Goal: Task Accomplishment & Management: Complete application form

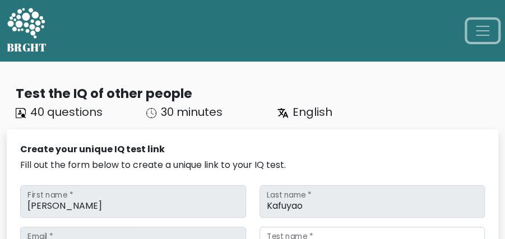
click at [487, 29] on span "Toggle navigation" at bounding box center [482, 30] width 17 height 17
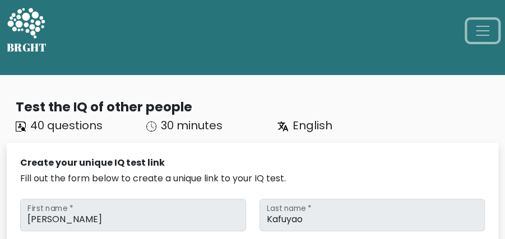
click at [478, 22] on span "Toggle navigation" at bounding box center [482, 30] width 17 height 17
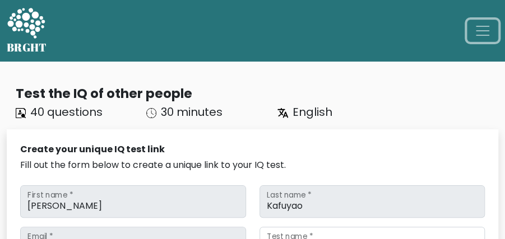
click at [478, 29] on span "Toggle navigation" at bounding box center [482, 30] width 17 height 17
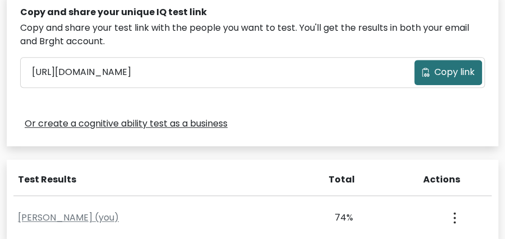
scroll to position [411, 0]
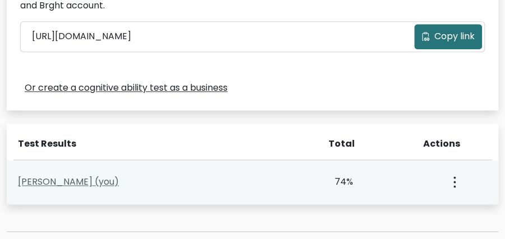
click at [105, 178] on link "Angeline Kafuyao (you)" at bounding box center [68, 181] width 101 height 13
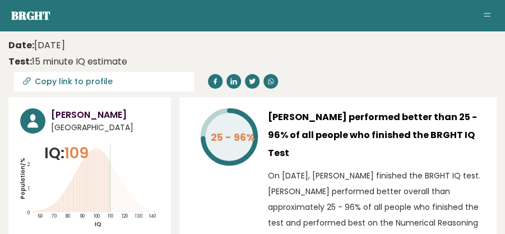
click at [482, 12] on button "Toggle navigation" at bounding box center [486, 15] width 13 height 13
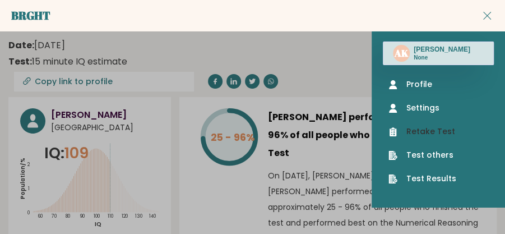
click at [434, 129] on link "Retake Test" at bounding box center [438, 132] width 100 height 12
click at [430, 174] on link "Test Results" at bounding box center [438, 179] width 100 height 12
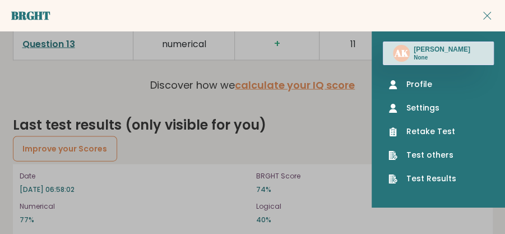
scroll to position [2314, 0]
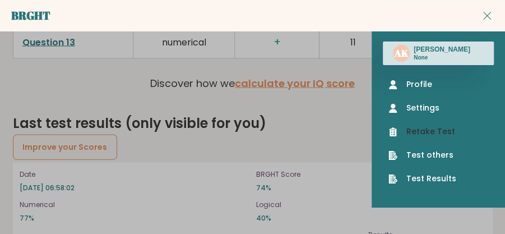
click at [423, 134] on link "Retake Test" at bounding box center [438, 132] width 100 height 12
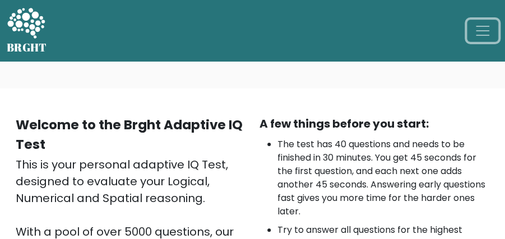
click at [490, 25] on span "Toggle navigation" at bounding box center [482, 30] width 17 height 17
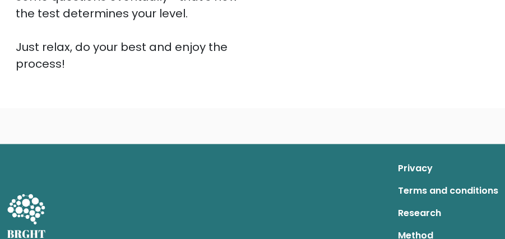
scroll to position [381, 0]
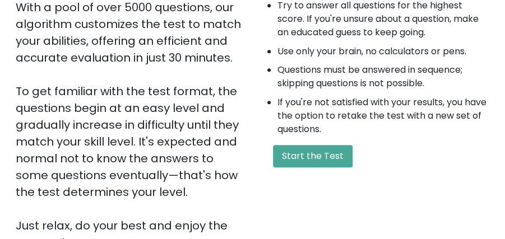
scroll to position [299, 0]
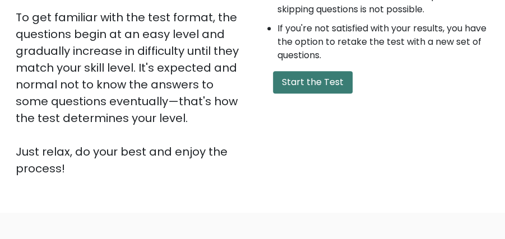
click at [319, 87] on button "Start the Test" at bounding box center [313, 82] width 80 height 22
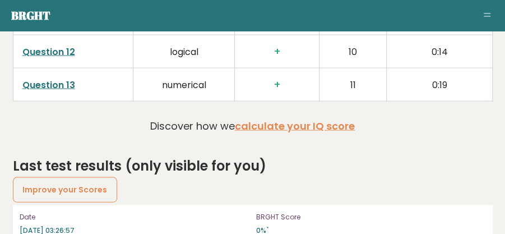
scroll to position [2269, 0]
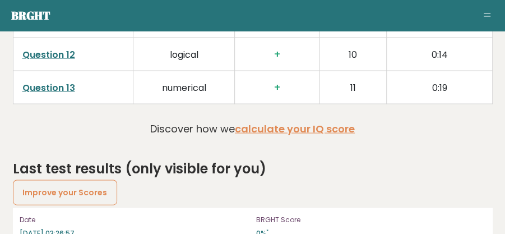
click at [485, 14] on button "Toggle navigation" at bounding box center [486, 15] width 13 height 13
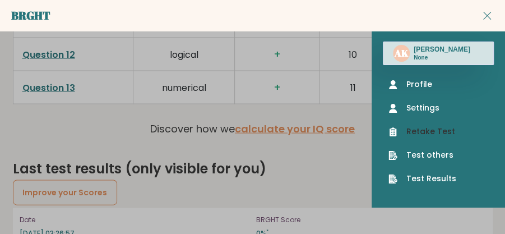
click at [431, 134] on link "Retake Test" at bounding box center [438, 132] width 100 height 12
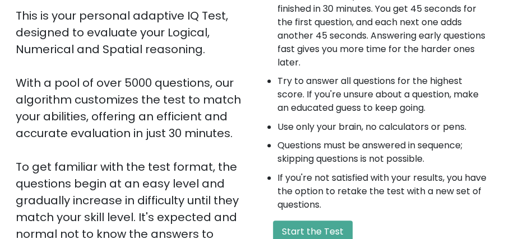
scroll to position [261, 0]
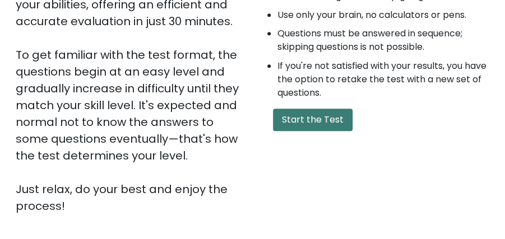
click at [328, 118] on button "Start the Test" at bounding box center [313, 120] width 80 height 22
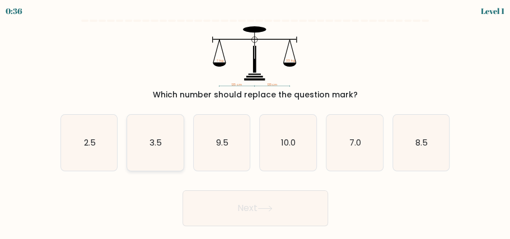
click at [164, 137] on icon "3.5" at bounding box center [155, 143] width 57 height 57
click at [255, 123] on input "b. 3.5" at bounding box center [255, 121] width 1 height 3
radio input "true"
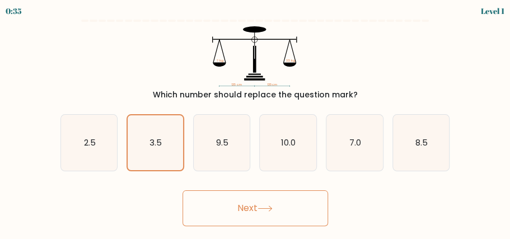
click at [217, 202] on button "Next" at bounding box center [256, 208] width 146 height 36
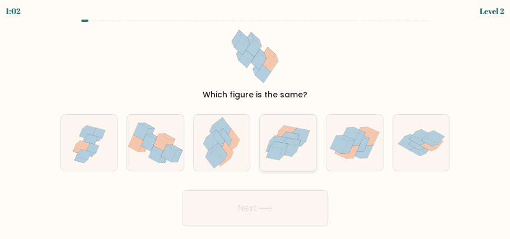
click at [287, 145] on icon at bounding box center [280, 145] width 18 height 7
click at [256, 123] on input "d." at bounding box center [255, 121] width 1 height 3
radio input "true"
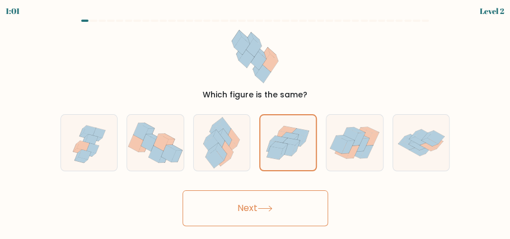
click at [273, 206] on icon at bounding box center [265, 209] width 15 height 6
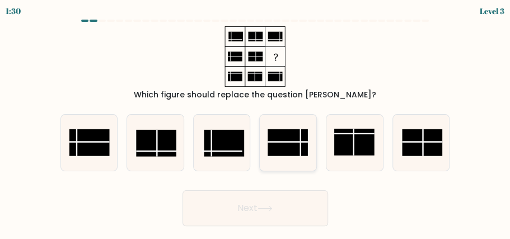
click at [284, 151] on rect at bounding box center [288, 142] width 40 height 27
click at [256, 123] on input "d." at bounding box center [255, 121] width 1 height 3
radio input "true"
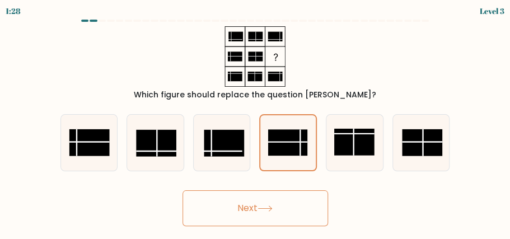
click at [272, 207] on icon at bounding box center [264, 208] width 13 height 5
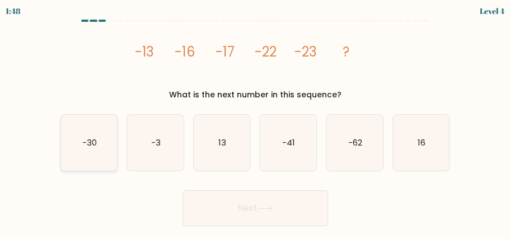
click at [75, 150] on icon "-30" at bounding box center [89, 143] width 57 height 57
click at [255, 123] on input "a. -30" at bounding box center [255, 121] width 1 height 3
radio input "true"
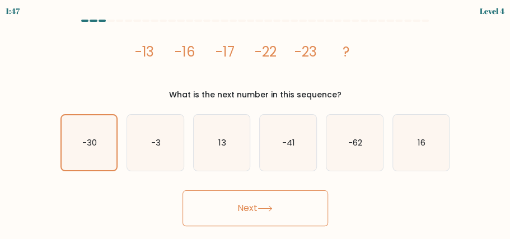
click at [261, 208] on icon at bounding box center [265, 209] width 15 height 6
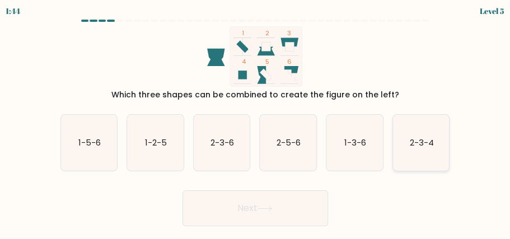
click at [439, 146] on icon "2-3-4" at bounding box center [421, 143] width 57 height 57
click at [256, 123] on input "f. 2-3-4" at bounding box center [255, 121] width 1 height 3
radio input "true"
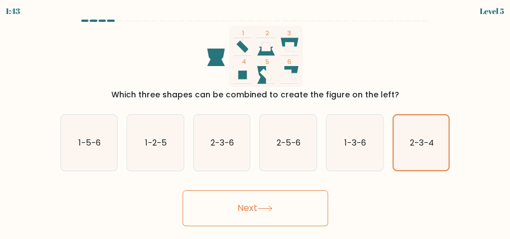
click at [243, 206] on button "Next" at bounding box center [256, 208] width 146 height 36
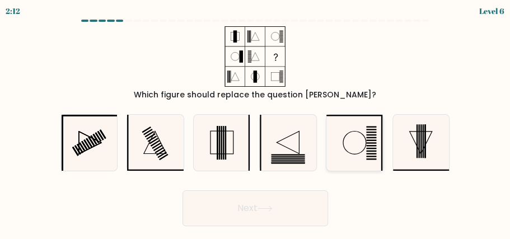
click at [347, 131] on icon at bounding box center [355, 143] width 57 height 57
click at [256, 123] on input "e." at bounding box center [255, 121] width 1 height 3
radio input "true"
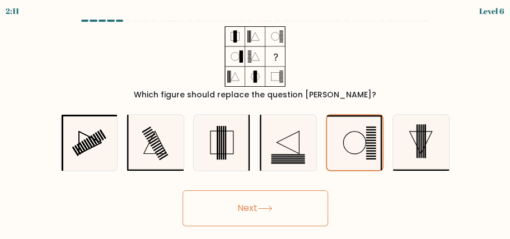
click at [287, 205] on button "Next" at bounding box center [256, 208] width 146 height 36
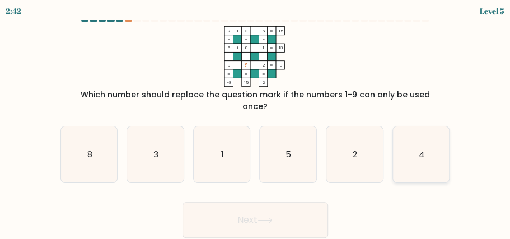
click at [417, 154] on icon "4" at bounding box center [421, 155] width 57 height 57
click at [256, 123] on input "f. 4" at bounding box center [255, 121] width 1 height 3
radio input "true"
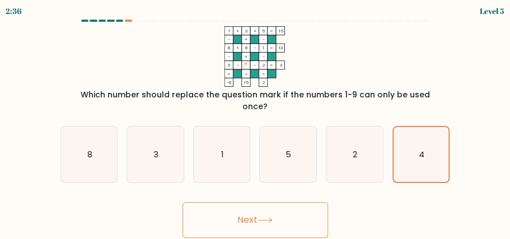
click at [301, 216] on button "Next" at bounding box center [256, 220] width 146 height 36
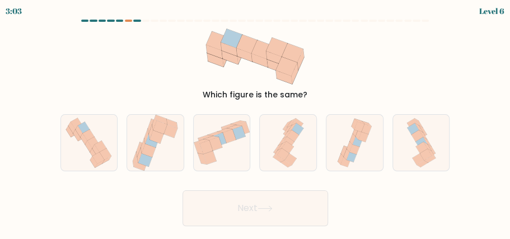
click at [259, 48] on icon at bounding box center [262, 49] width 21 height 19
click at [292, 127] on icon at bounding box center [291, 127] width 8 height 9
click at [256, 123] on input "d." at bounding box center [255, 121] width 1 height 3
radio input "true"
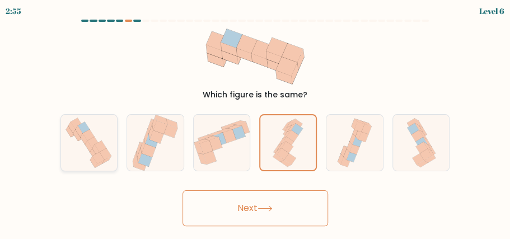
click at [104, 143] on icon at bounding box center [88, 143] width 53 height 57
click at [255, 123] on input "a." at bounding box center [255, 121] width 1 height 3
radio input "true"
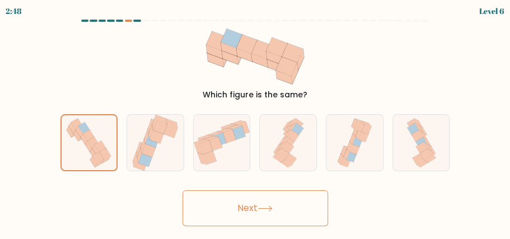
click at [234, 211] on button "Next" at bounding box center [256, 208] width 146 height 36
click at [249, 209] on button "Next" at bounding box center [256, 208] width 146 height 36
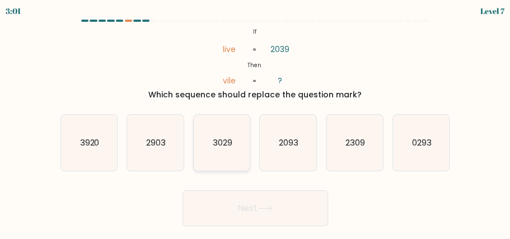
click at [216, 151] on icon "3029" at bounding box center [222, 143] width 57 height 57
click at [255, 123] on input "c. 3029" at bounding box center [255, 121] width 1 height 3
radio input "true"
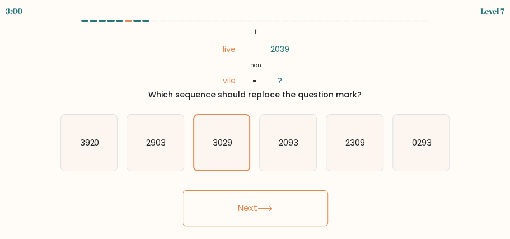
click at [258, 212] on button "Next" at bounding box center [256, 208] width 146 height 36
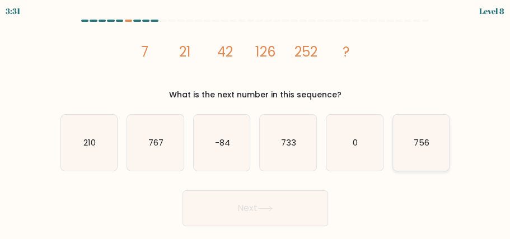
click at [418, 152] on icon "756" at bounding box center [421, 143] width 57 height 57
click at [256, 123] on input "f. 756" at bounding box center [255, 121] width 1 height 3
radio input "true"
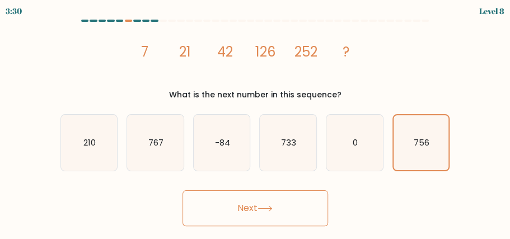
click at [296, 216] on button "Next" at bounding box center [256, 208] width 146 height 36
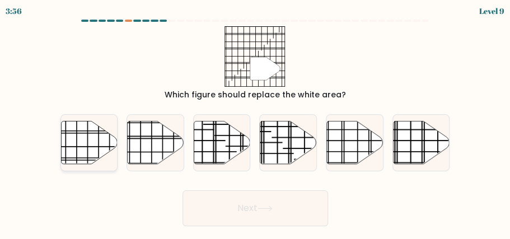
click at [82, 151] on icon at bounding box center [89, 142] width 57 height 43
click at [255, 123] on input "a." at bounding box center [255, 121] width 1 height 3
radio input "true"
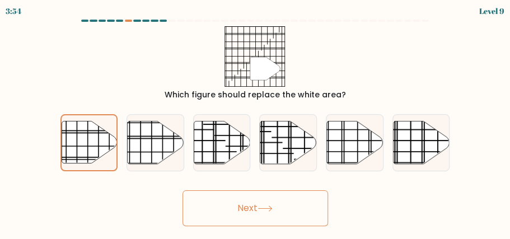
click at [264, 213] on button "Next" at bounding box center [256, 208] width 146 height 36
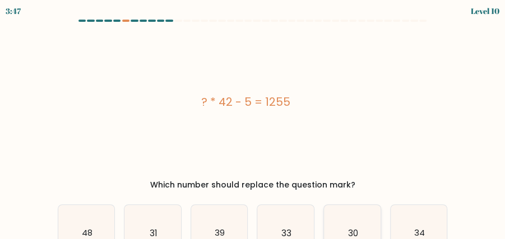
click at [363, 222] on icon "30" at bounding box center [352, 233] width 57 height 57
click at [253, 123] on input "e. 30" at bounding box center [253, 121] width 1 height 3
radio input "true"
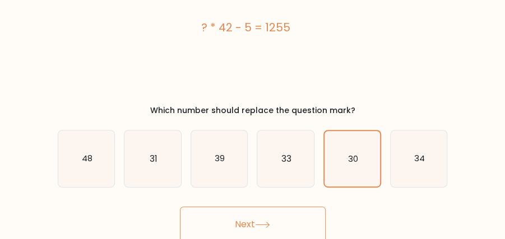
click at [275, 216] on button "Next" at bounding box center [253, 225] width 146 height 36
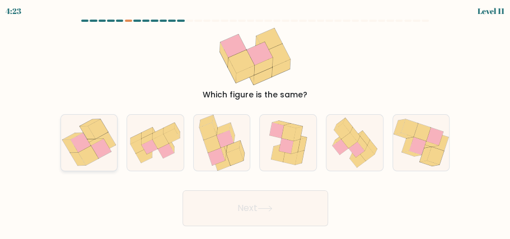
click at [80, 147] on icon at bounding box center [81, 143] width 20 height 20
click at [255, 123] on input "a." at bounding box center [255, 121] width 1 height 3
radio input "true"
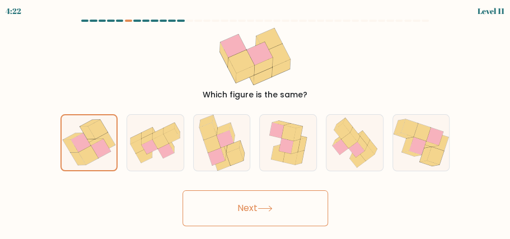
click at [273, 207] on icon at bounding box center [265, 209] width 15 height 6
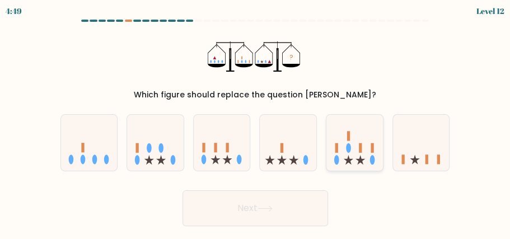
click at [328, 154] on icon at bounding box center [355, 142] width 57 height 47
click at [256, 123] on input "e." at bounding box center [255, 121] width 1 height 3
radio input "true"
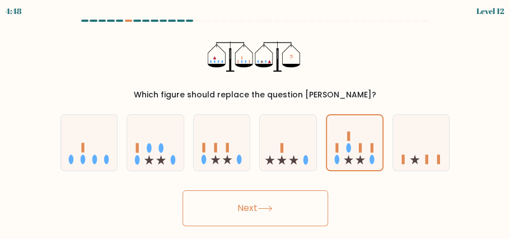
click at [281, 198] on button "Next" at bounding box center [256, 208] width 146 height 36
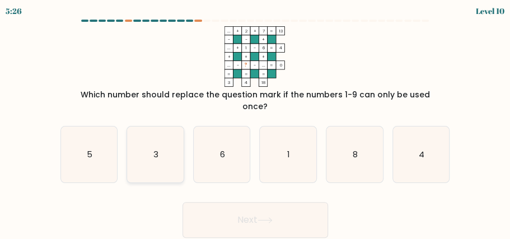
click at [132, 150] on icon "3" at bounding box center [155, 155] width 57 height 57
click at [255, 123] on input "b. 3" at bounding box center [255, 121] width 1 height 3
radio input "true"
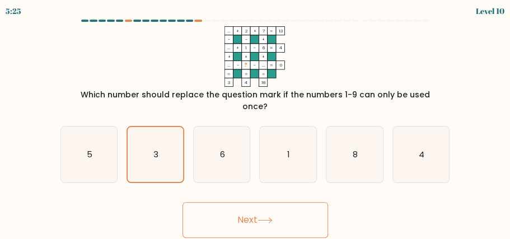
click at [256, 212] on button "Next" at bounding box center [256, 220] width 146 height 36
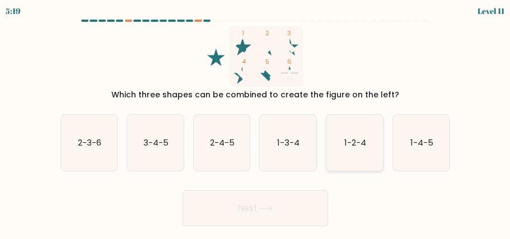
click at [350, 162] on icon "1-2-4" at bounding box center [355, 143] width 57 height 57
click at [256, 123] on input "e. 1-2-4" at bounding box center [255, 121] width 1 height 3
radio input "true"
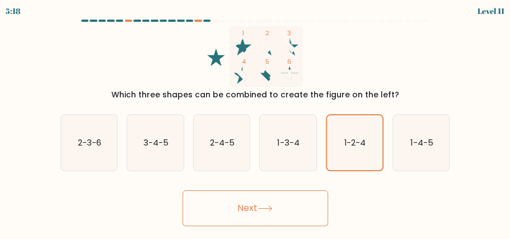
click at [291, 210] on button "Next" at bounding box center [256, 208] width 146 height 36
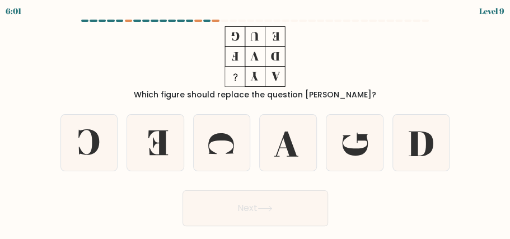
click at [183, 190] on button "Next" at bounding box center [256, 208] width 146 height 36
click at [255, 120] on input "a." at bounding box center [255, 121] width 1 height 3
radio input "true"
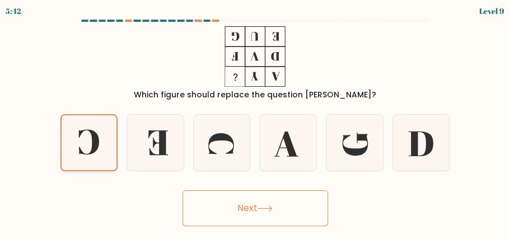
click at [91, 137] on icon at bounding box center [89, 142] width 55 height 55
click at [255, 123] on input "a." at bounding box center [255, 121] width 1 height 3
click at [200, 203] on button "Next" at bounding box center [256, 208] width 146 height 36
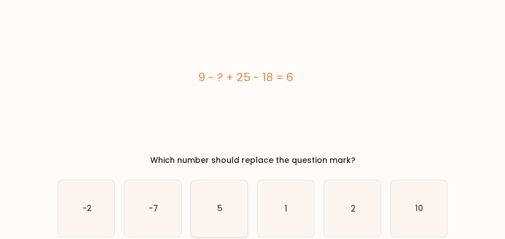
scroll to position [37, 0]
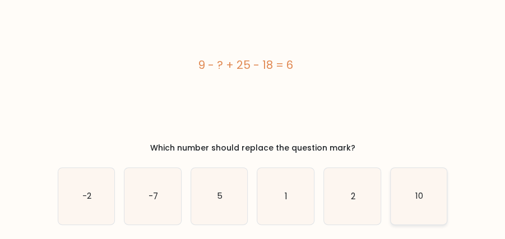
click at [424, 197] on icon "10" at bounding box center [419, 196] width 57 height 57
click at [253, 86] on input "f. 10" at bounding box center [253, 84] width 1 height 3
radio input "true"
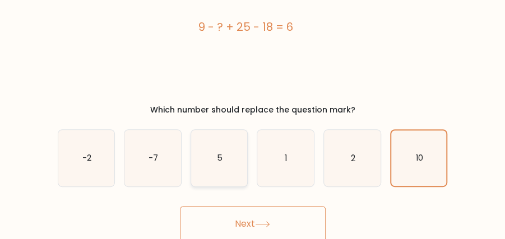
scroll to position [77, 0]
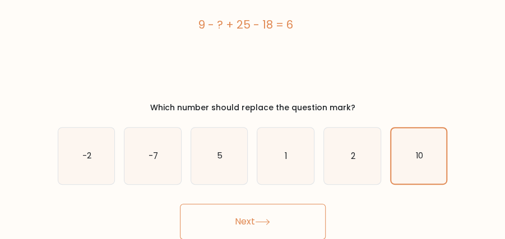
click at [243, 219] on button "Next" at bounding box center [253, 222] width 146 height 36
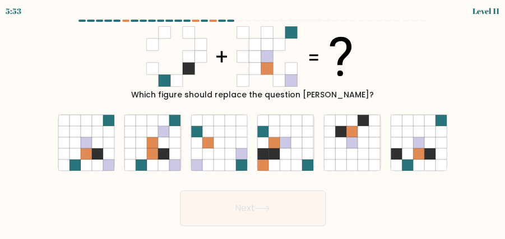
scroll to position [0, 0]
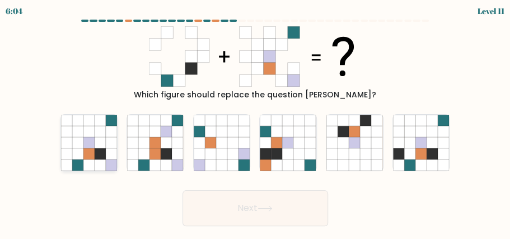
click at [85, 155] on icon at bounding box center [88, 153] width 11 height 11
click at [255, 123] on input "a." at bounding box center [255, 121] width 1 height 3
radio input "true"
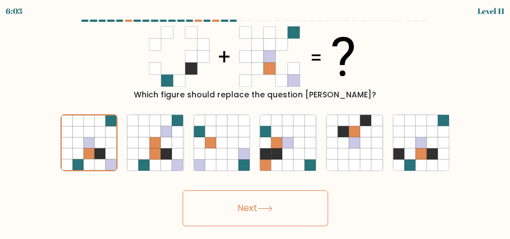
click at [262, 214] on button "Next" at bounding box center [256, 208] width 146 height 36
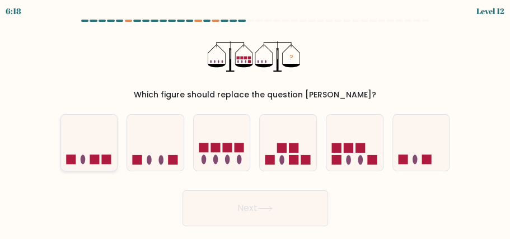
click at [100, 160] on icon at bounding box center [89, 142] width 57 height 47
click at [255, 123] on input "a." at bounding box center [255, 121] width 1 height 3
radio input "true"
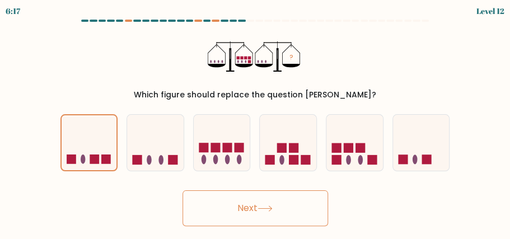
click at [289, 208] on button "Next" at bounding box center [256, 208] width 146 height 36
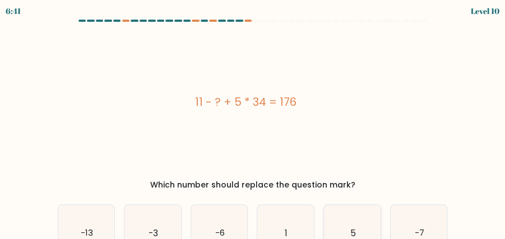
click at [352, 217] on icon "5" at bounding box center [352, 233] width 57 height 57
click at [253, 123] on input "e. 5" at bounding box center [253, 121] width 1 height 3
radio input "true"
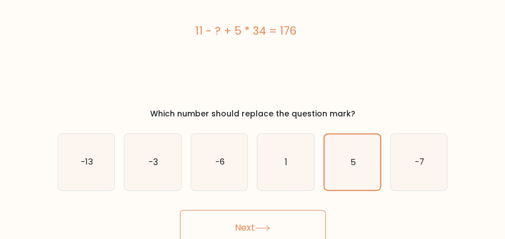
scroll to position [75, 0]
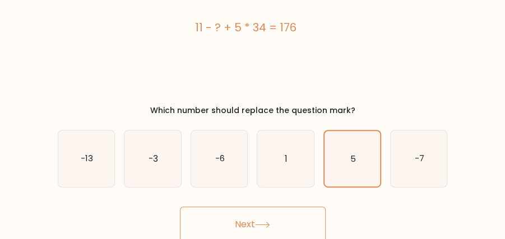
click at [233, 224] on button "Next" at bounding box center [253, 225] width 146 height 36
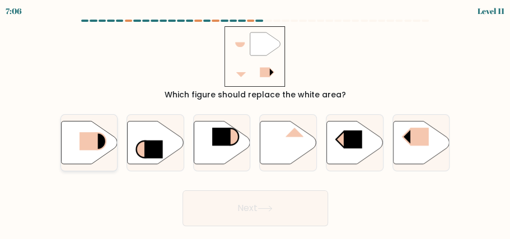
click at [94, 150] on icon at bounding box center [89, 142] width 57 height 43
click at [255, 123] on input "a." at bounding box center [255, 121] width 1 height 3
radio input "true"
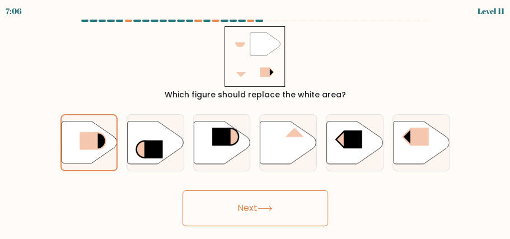
click at [251, 202] on button "Next" at bounding box center [256, 208] width 146 height 36
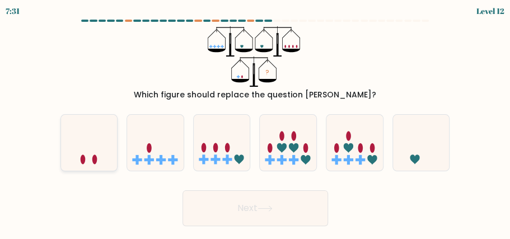
click at [104, 165] on icon at bounding box center [89, 142] width 57 height 47
click at [255, 123] on input "a." at bounding box center [255, 121] width 1 height 3
radio input "true"
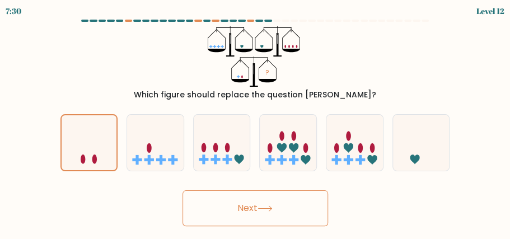
click at [272, 206] on icon at bounding box center [265, 209] width 15 height 6
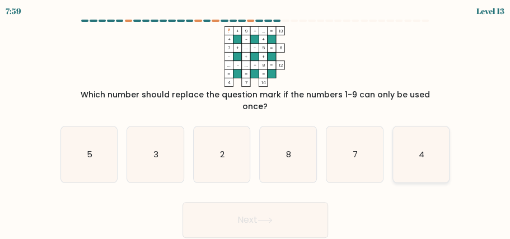
click at [406, 148] on icon "4" at bounding box center [421, 155] width 57 height 57
click at [256, 123] on input "f. 4" at bounding box center [255, 121] width 1 height 3
radio input "true"
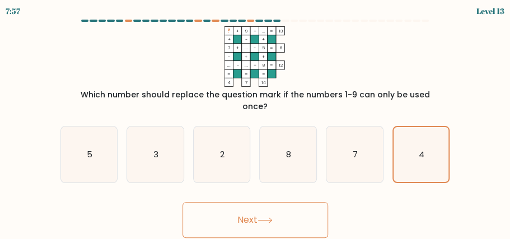
click at [271, 217] on icon at bounding box center [265, 220] width 15 height 6
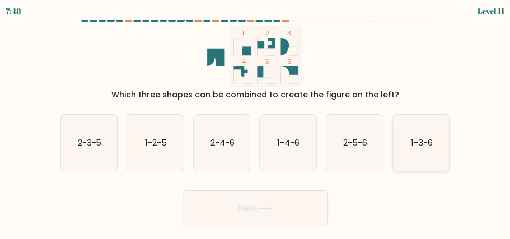
click at [408, 138] on icon "1-3-6" at bounding box center [421, 143] width 57 height 57
click at [256, 123] on input "f. 1-3-6" at bounding box center [255, 121] width 1 height 3
radio input "true"
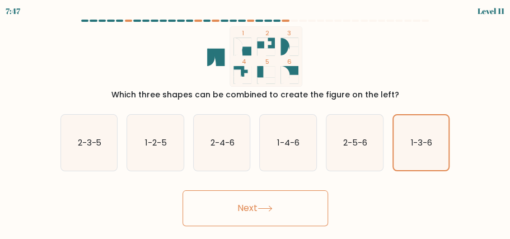
click at [243, 215] on button "Next" at bounding box center [256, 208] width 146 height 36
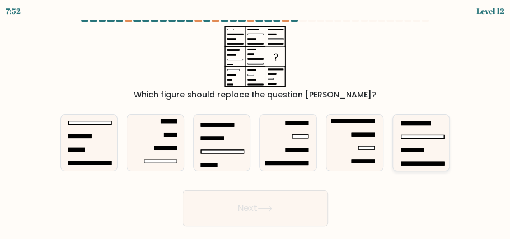
click at [421, 129] on icon at bounding box center [421, 143] width 57 height 57
click at [256, 123] on input "f." at bounding box center [255, 121] width 1 height 3
radio input "true"
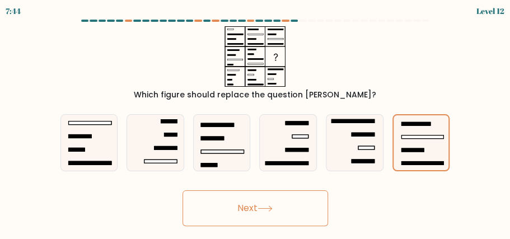
click at [286, 196] on button "Next" at bounding box center [256, 208] width 146 height 36
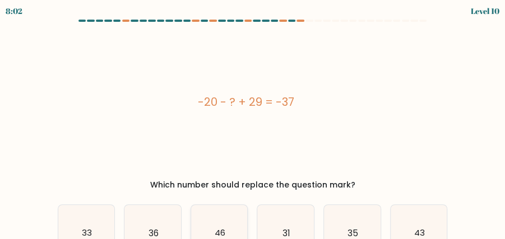
click at [206, 217] on icon "46" at bounding box center [219, 233] width 57 height 57
click at [253, 123] on input "c. 46" at bounding box center [253, 121] width 1 height 3
radio input "true"
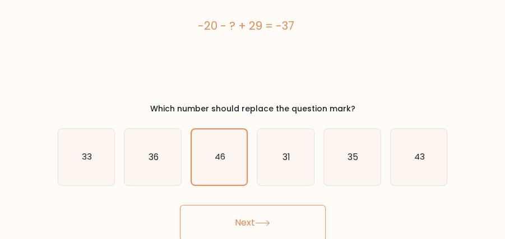
scroll to position [77, 0]
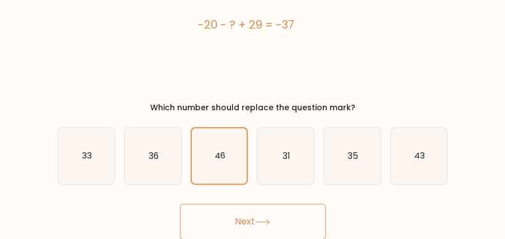
click at [247, 215] on button "Next" at bounding box center [253, 222] width 146 height 36
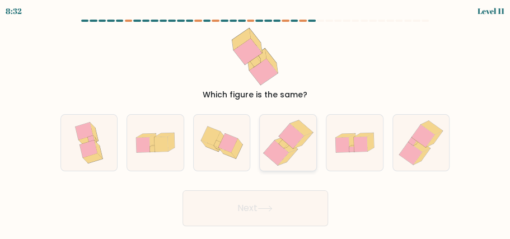
click at [269, 138] on icon at bounding box center [288, 143] width 55 height 57
click at [256, 123] on input "d." at bounding box center [255, 121] width 1 height 3
radio input "true"
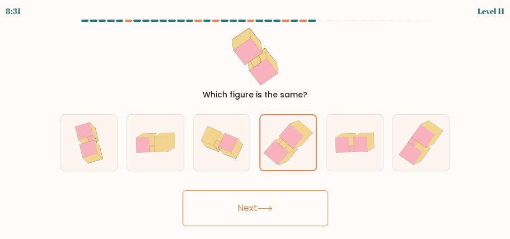
click at [251, 217] on button "Next" at bounding box center [256, 208] width 146 height 36
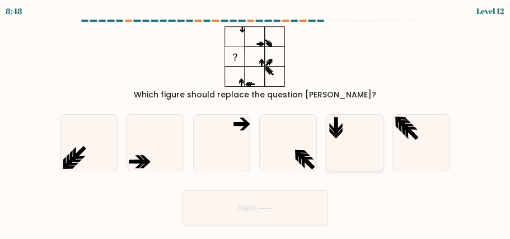
click at [369, 140] on icon at bounding box center [355, 143] width 57 height 57
click at [256, 123] on input "e." at bounding box center [255, 121] width 1 height 3
radio input "true"
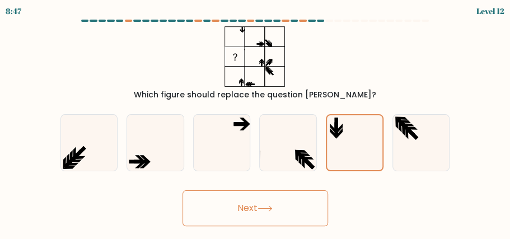
click at [303, 203] on button "Next" at bounding box center [256, 208] width 146 height 36
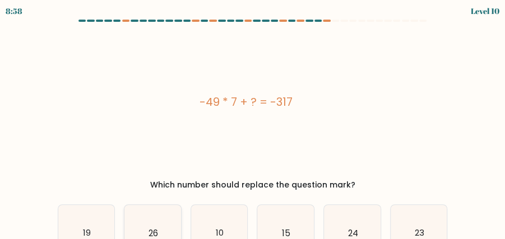
click at [161, 229] on icon "26" at bounding box center [152, 233] width 57 height 57
click at [253, 123] on input "b. 26" at bounding box center [253, 121] width 1 height 3
radio input "true"
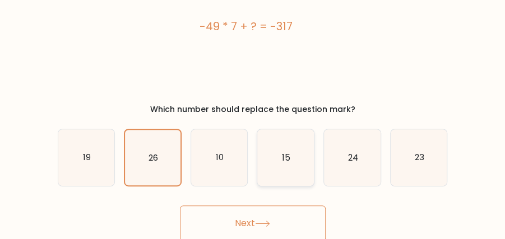
scroll to position [77, 0]
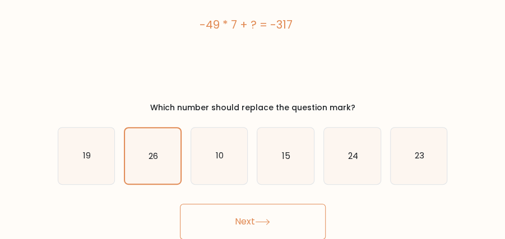
click at [258, 215] on button "Next" at bounding box center [253, 222] width 146 height 36
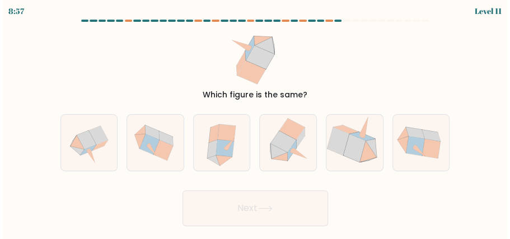
scroll to position [0, 0]
click at [243, 154] on icon at bounding box center [222, 143] width 50 height 57
click at [255, 123] on input "c." at bounding box center [255, 121] width 1 height 3
radio input "true"
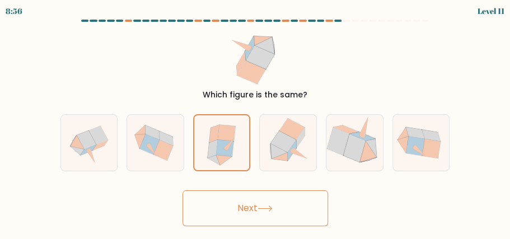
click at [309, 216] on button "Next" at bounding box center [256, 208] width 146 height 36
click at [238, 201] on button "Next" at bounding box center [256, 208] width 146 height 36
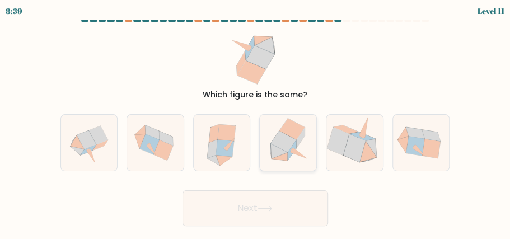
click at [293, 157] on icon at bounding box center [288, 143] width 55 height 57
click at [256, 123] on input "d." at bounding box center [255, 121] width 1 height 3
radio input "true"
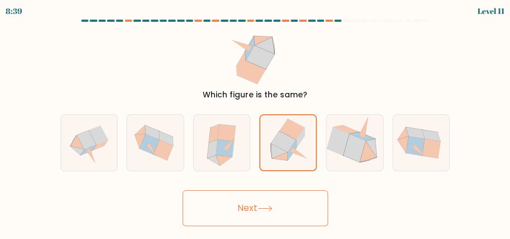
click at [291, 206] on button "Next" at bounding box center [256, 208] width 146 height 36
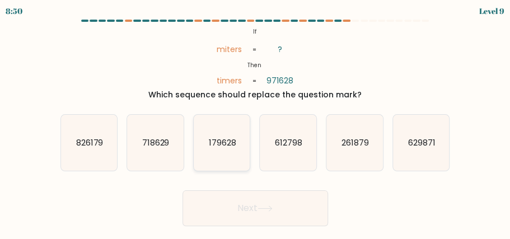
click at [219, 152] on icon "179628" at bounding box center [222, 143] width 57 height 57
click at [255, 123] on input "c. 179628" at bounding box center [255, 121] width 1 height 3
radio input "true"
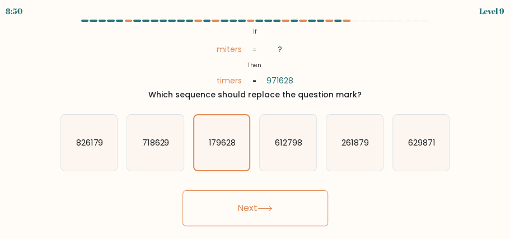
click at [243, 198] on button "Next" at bounding box center [256, 208] width 146 height 36
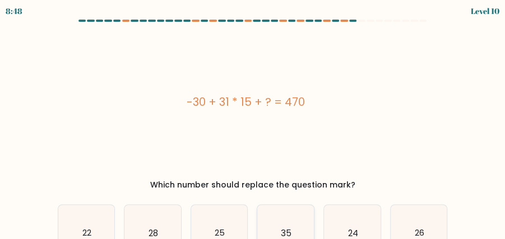
drag, startPoint x: 287, startPoint y: 226, endPoint x: 289, endPoint y: 220, distance: 6.9
click at [289, 225] on icon "35" at bounding box center [285, 233] width 57 height 57
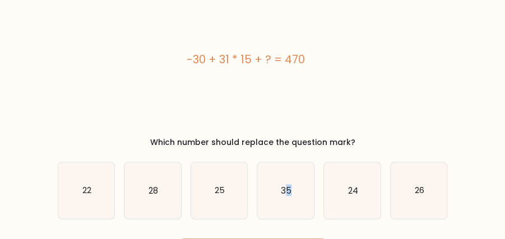
scroll to position [77, 0]
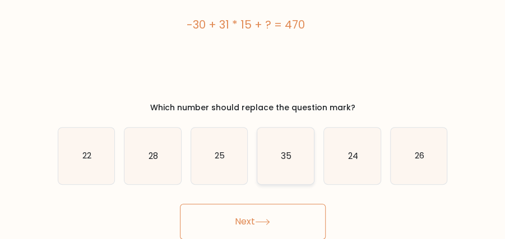
click at [282, 173] on icon "35" at bounding box center [285, 156] width 57 height 57
click at [253, 45] on input "d. 35" at bounding box center [253, 44] width 1 height 3
radio input "true"
click at [282, 224] on button "Next" at bounding box center [253, 222] width 146 height 36
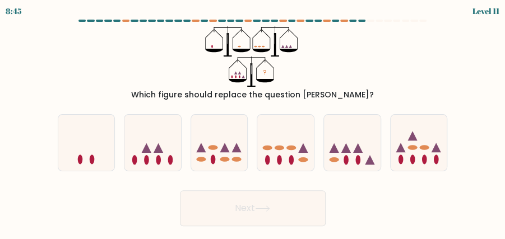
scroll to position [0, 0]
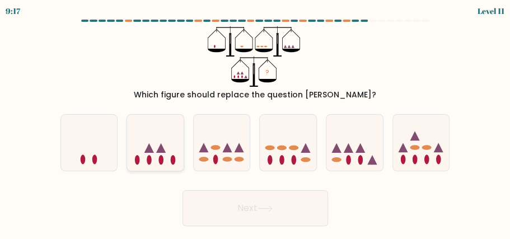
click at [176, 156] on icon at bounding box center [155, 142] width 57 height 47
click at [255, 123] on input "b." at bounding box center [255, 121] width 1 height 3
radio input "true"
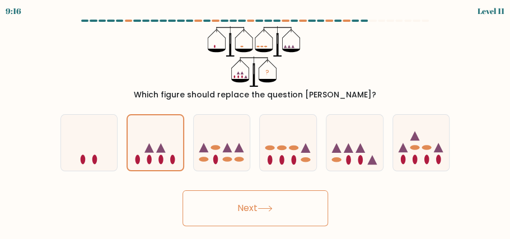
click at [261, 198] on button "Next" at bounding box center [256, 208] width 146 height 36
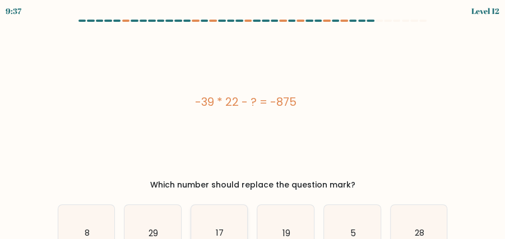
click at [202, 222] on icon "17" at bounding box center [219, 233] width 57 height 57
click at [253, 123] on input "c. 17" at bounding box center [253, 121] width 1 height 3
radio input "true"
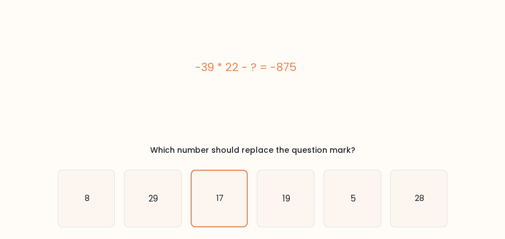
scroll to position [77, 0]
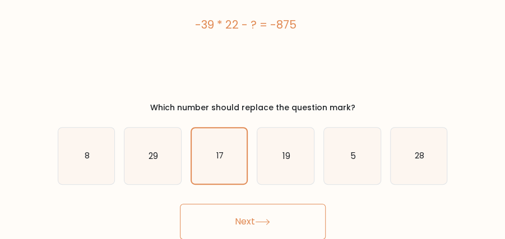
click at [251, 212] on button "Next" at bounding box center [253, 222] width 146 height 36
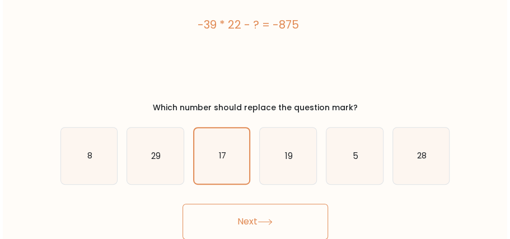
scroll to position [0, 0]
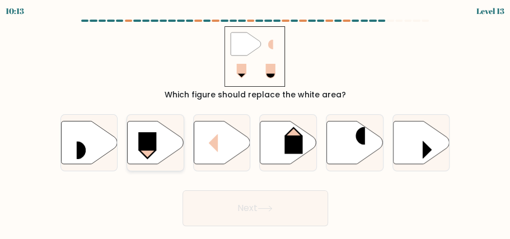
click at [175, 158] on icon at bounding box center [155, 143] width 57 height 44
click at [255, 123] on input "b." at bounding box center [255, 121] width 1 height 3
radio input "true"
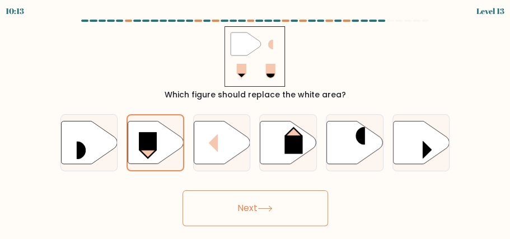
click at [230, 203] on button "Next" at bounding box center [256, 208] width 146 height 36
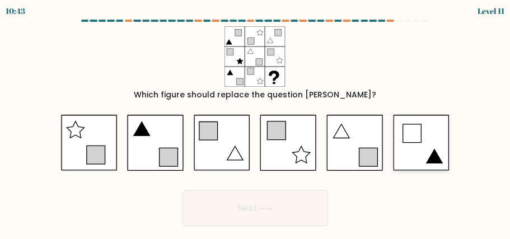
click at [415, 147] on icon at bounding box center [421, 143] width 57 height 56
click at [256, 123] on input "f." at bounding box center [255, 121] width 1 height 3
radio input "true"
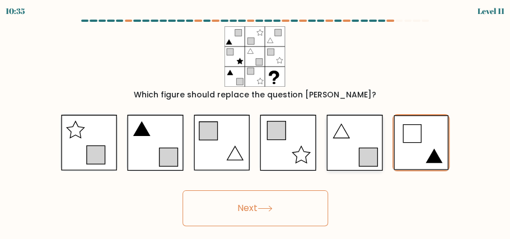
click at [338, 148] on icon at bounding box center [355, 143] width 57 height 56
click at [256, 123] on input "e." at bounding box center [255, 121] width 1 height 3
radio input "true"
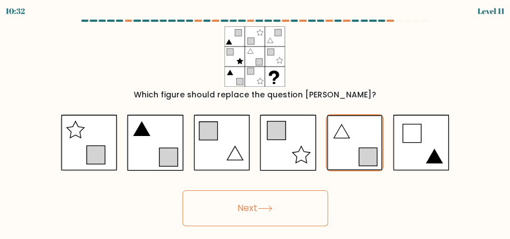
click at [281, 198] on button "Next" at bounding box center [256, 208] width 146 height 36
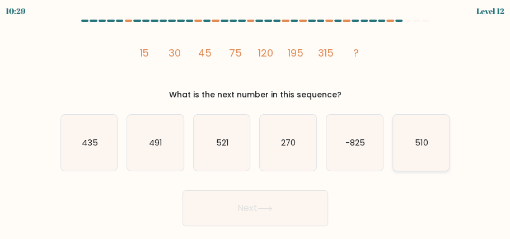
click at [410, 142] on icon "510" at bounding box center [421, 143] width 57 height 57
click at [256, 123] on input "f. 510" at bounding box center [255, 121] width 1 height 3
radio input "true"
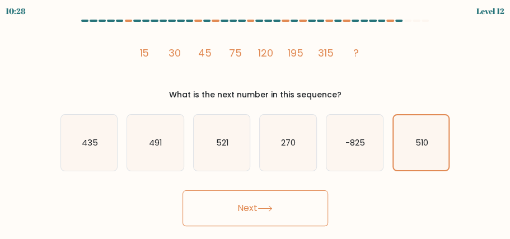
click at [307, 214] on button "Next" at bounding box center [256, 208] width 146 height 36
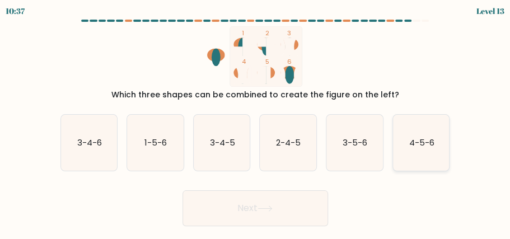
click at [422, 134] on icon "4-5-6" at bounding box center [421, 143] width 57 height 57
click at [256, 123] on input "f. 4-5-6" at bounding box center [255, 121] width 1 height 3
radio input "true"
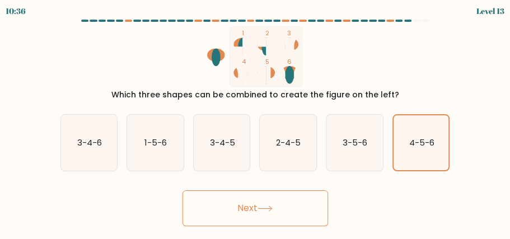
click at [291, 207] on button "Next" at bounding box center [256, 208] width 146 height 36
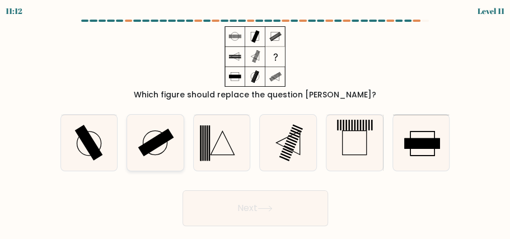
click at [163, 150] on icon at bounding box center [155, 143] width 57 height 57
click at [255, 123] on input "b." at bounding box center [255, 121] width 1 height 3
radio input "true"
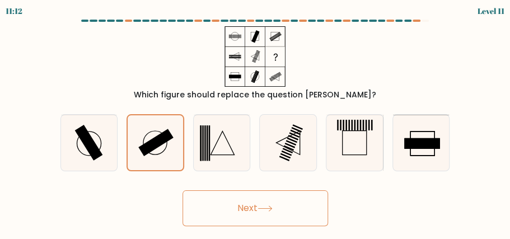
click at [230, 202] on button "Next" at bounding box center [256, 208] width 146 height 36
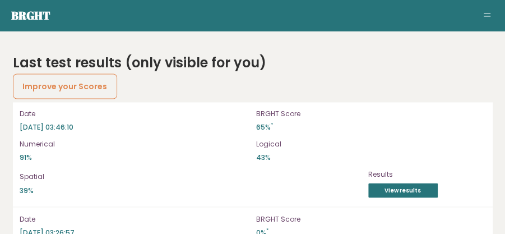
scroll to position [2078, 0]
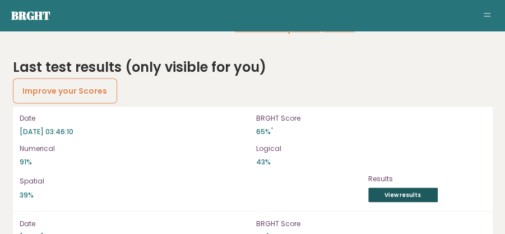
click at [390, 187] on link "View results" at bounding box center [402, 194] width 69 height 15
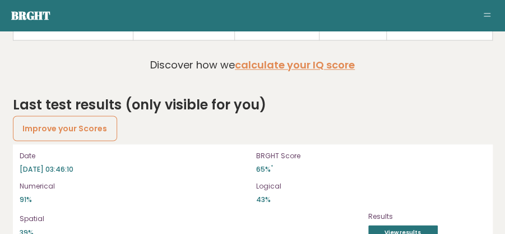
scroll to position [2002, 0]
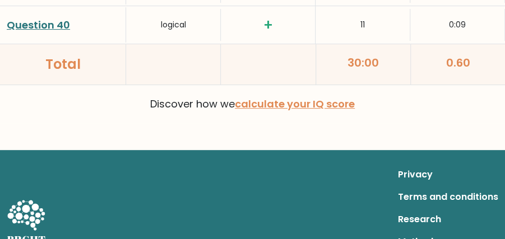
scroll to position [3047, 0]
